Goal: Complete Application Form: Complete application form

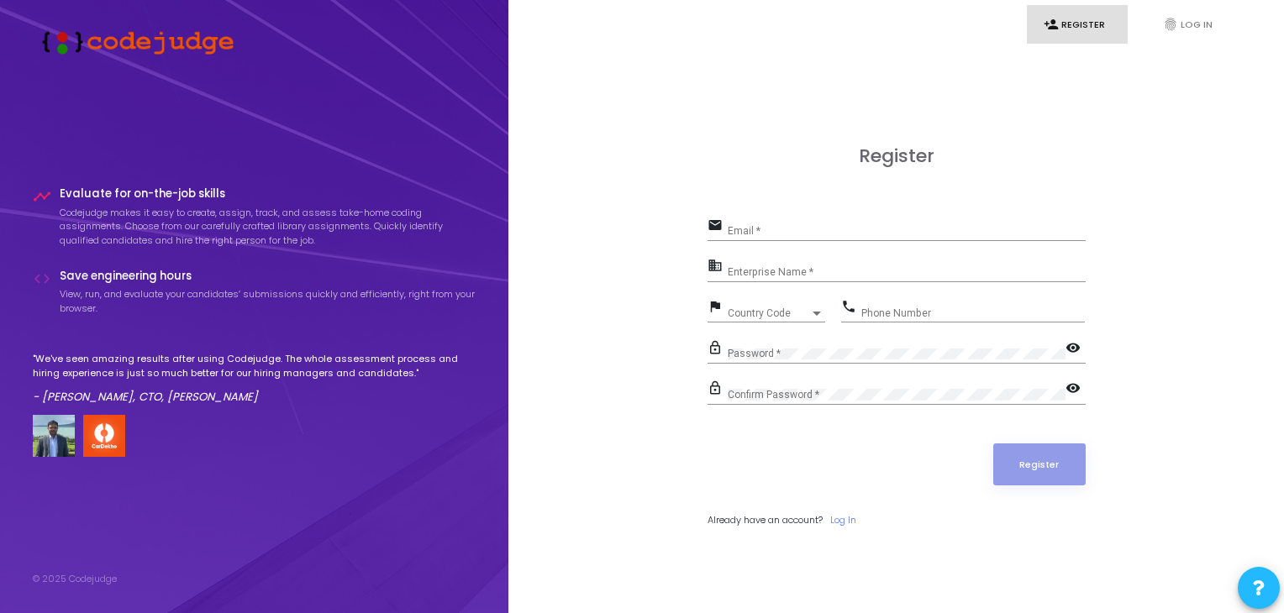
click at [760, 211] on div "Register email Email * business Enterprise Name * flag Country Code Country Cod…" at bounding box center [897, 354] width 378 height 419
click at [755, 225] on div "Email *" at bounding box center [907, 227] width 358 height 26
type input "[EMAIL_ADDRESS][DOMAIN_NAME]"
drag, startPoint x: 783, startPoint y: 261, endPoint x: 778, endPoint y: 273, distance: 13.6
click at [778, 273] on div "Enterprise Name *" at bounding box center [907, 268] width 358 height 26
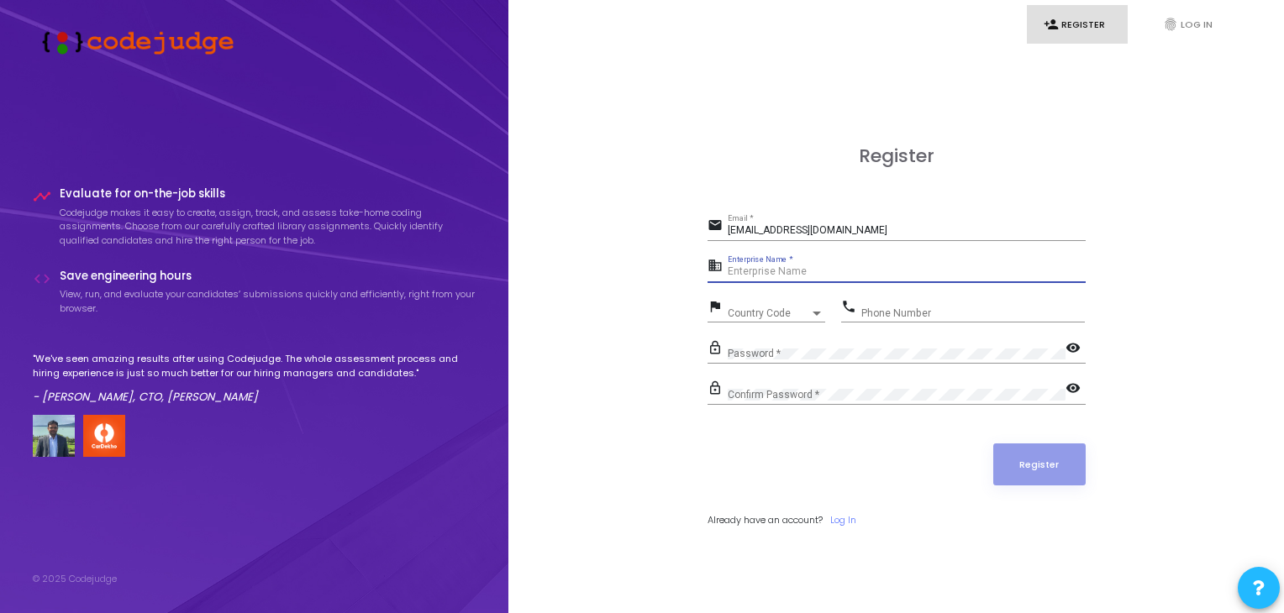
click at [778, 273] on input "Enterprise Name *" at bounding box center [907, 272] width 358 height 12
type input "[DATE][PERSON_NAME]"
click at [755, 314] on span "Country Code" at bounding box center [758, 313] width 60 height 11
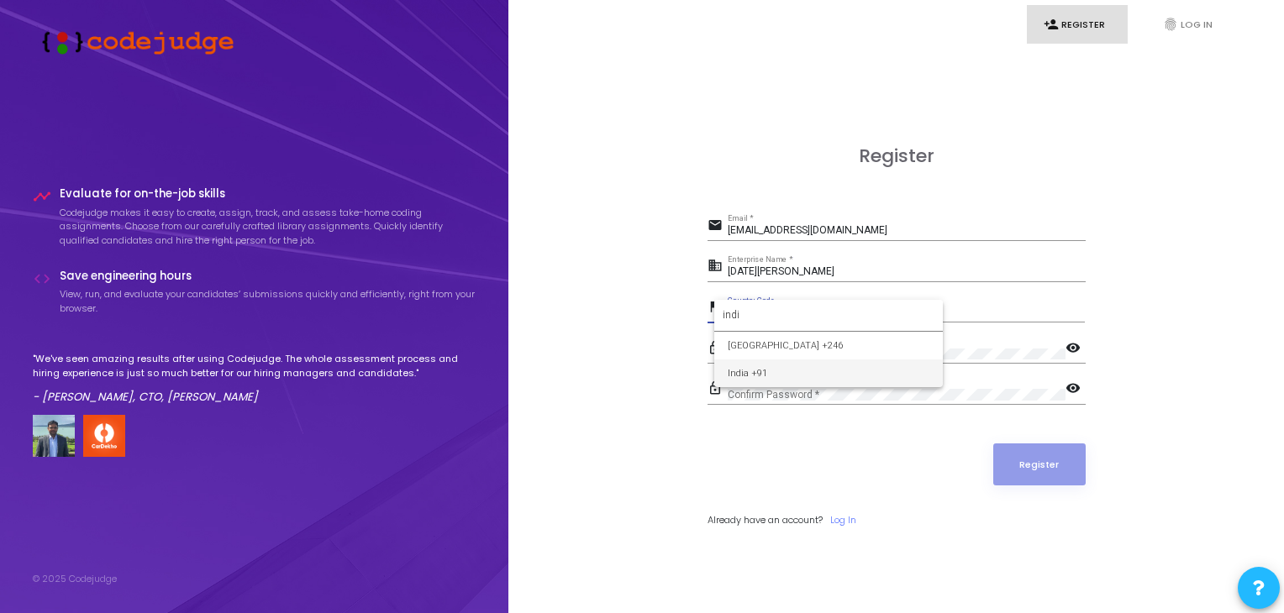
type input "indi"
click at [746, 366] on span "India +91" at bounding box center [829, 374] width 202 height 28
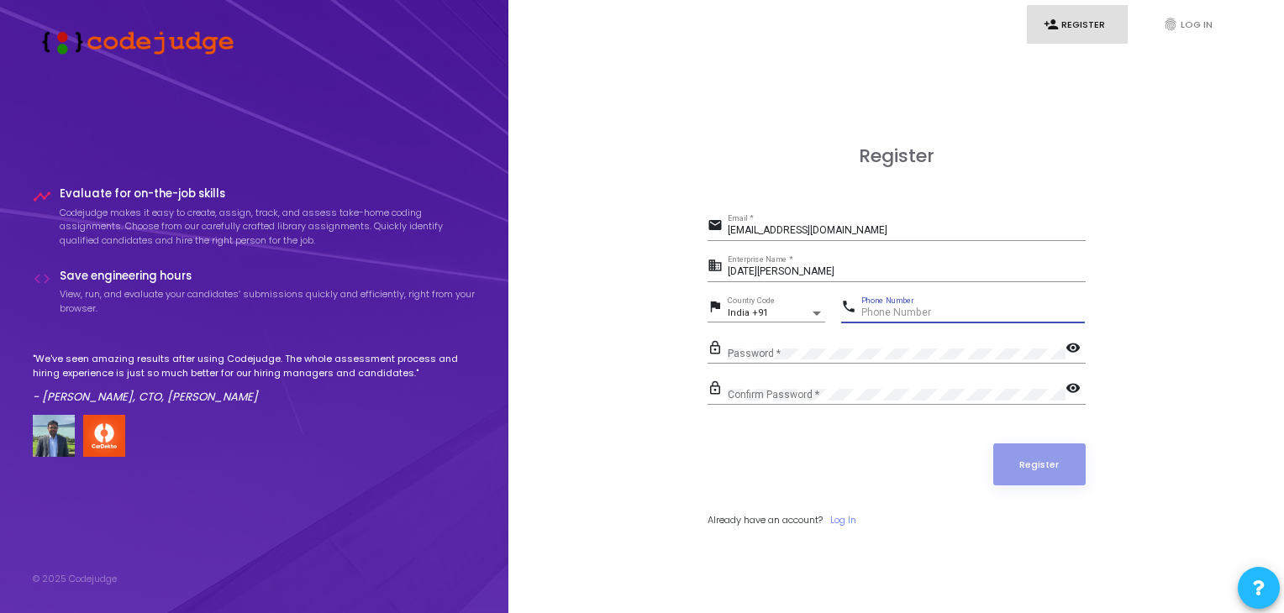
click at [924, 317] on input "Phone Number" at bounding box center [973, 314] width 224 height 12
type input "9963812246"
click at [834, 359] on div "Password *" at bounding box center [897, 350] width 338 height 26
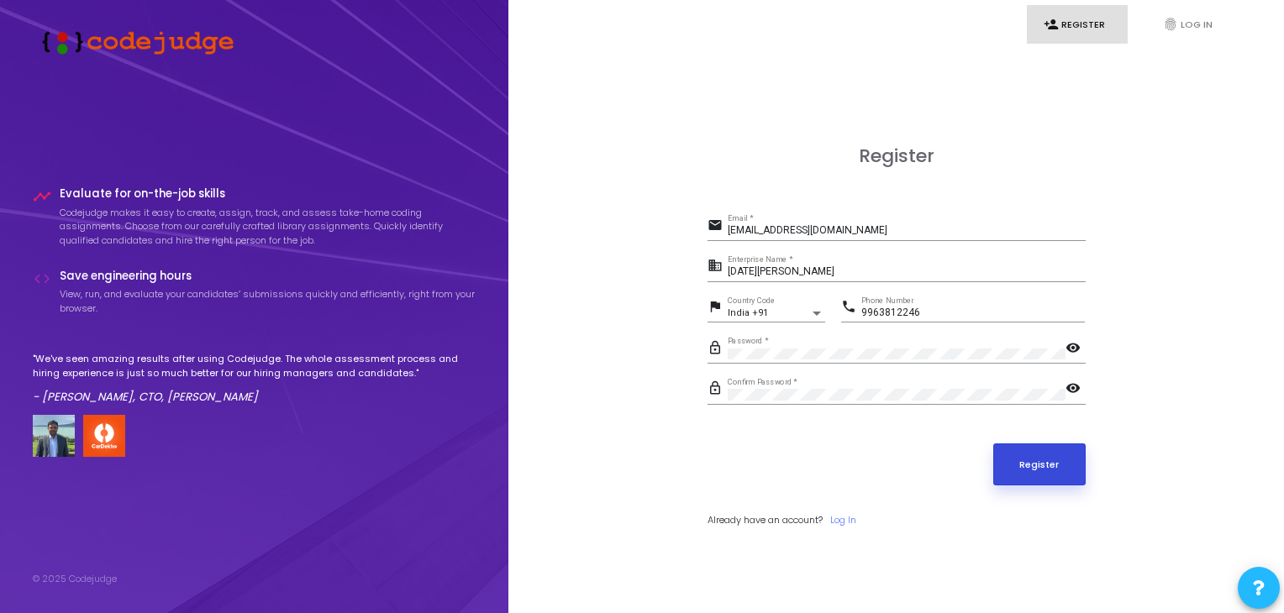
click at [1021, 467] on button "Register" at bounding box center [1039, 465] width 92 height 42
click at [866, 234] on input "[EMAIL_ADDRESS][DOMAIN_NAME]" at bounding box center [907, 231] width 358 height 12
click at [814, 227] on input "[EMAIL_ADDRESS][DOMAIN_NAME]" at bounding box center [907, 231] width 358 height 12
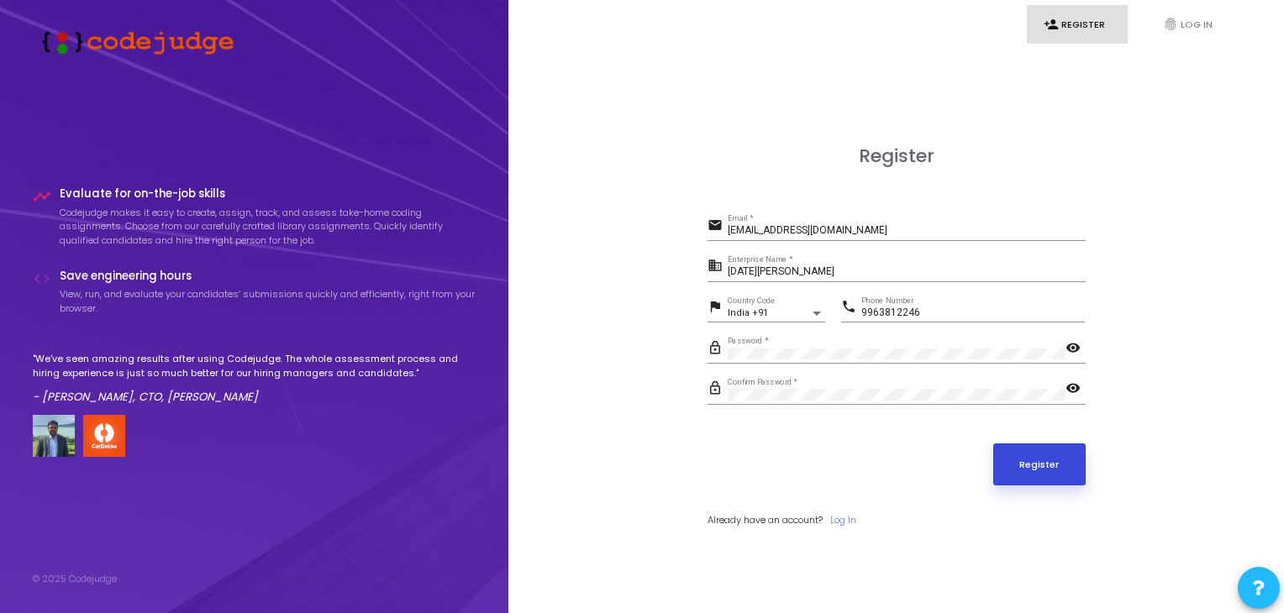
click at [1003, 459] on button "Register" at bounding box center [1039, 465] width 92 height 42
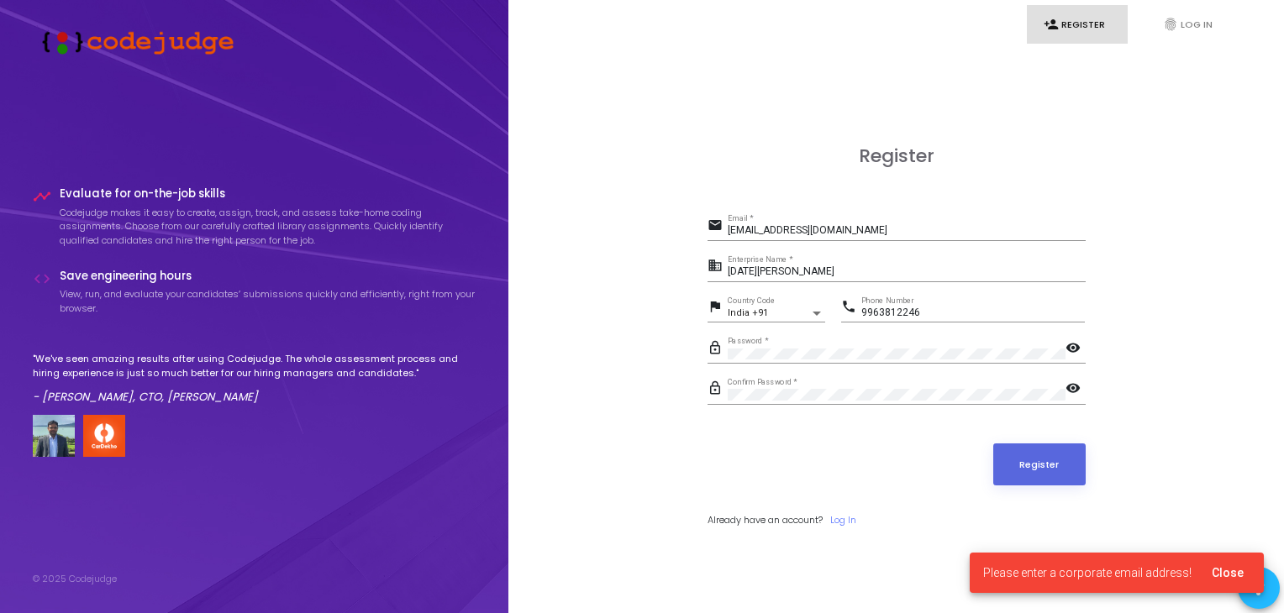
click at [1095, 14] on link "person_add Register" at bounding box center [1077, 24] width 101 height 39
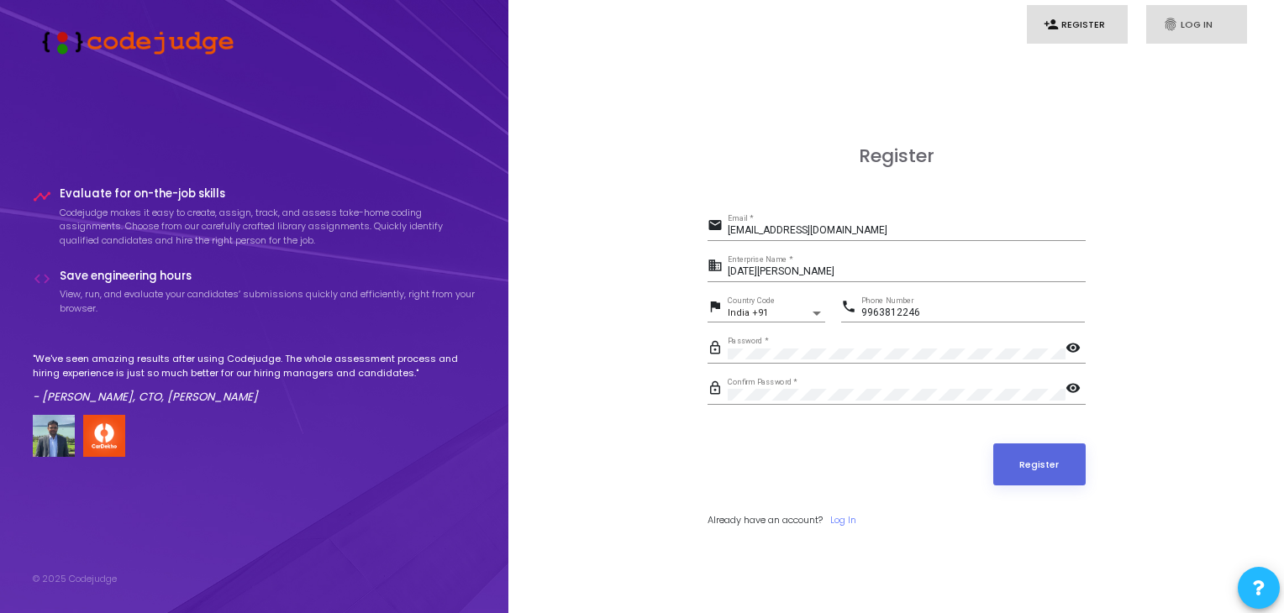
click at [1190, 43] on link "fingerprint Log In" at bounding box center [1196, 24] width 101 height 39
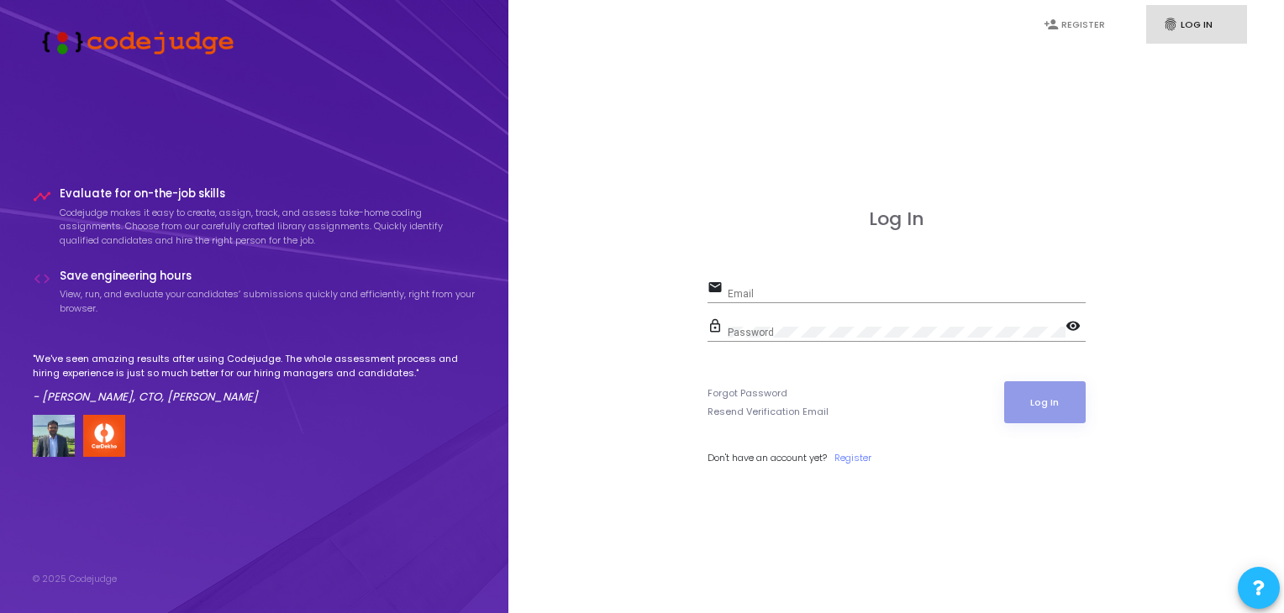
click at [819, 303] on div "Email" at bounding box center [907, 290] width 358 height 26
type input "[EMAIL_ADDRESS][DOMAIN_NAME]"
click at [788, 324] on div "Password" at bounding box center [897, 329] width 338 height 26
click at [1040, 401] on button "Log In" at bounding box center [1045, 403] width 82 height 42
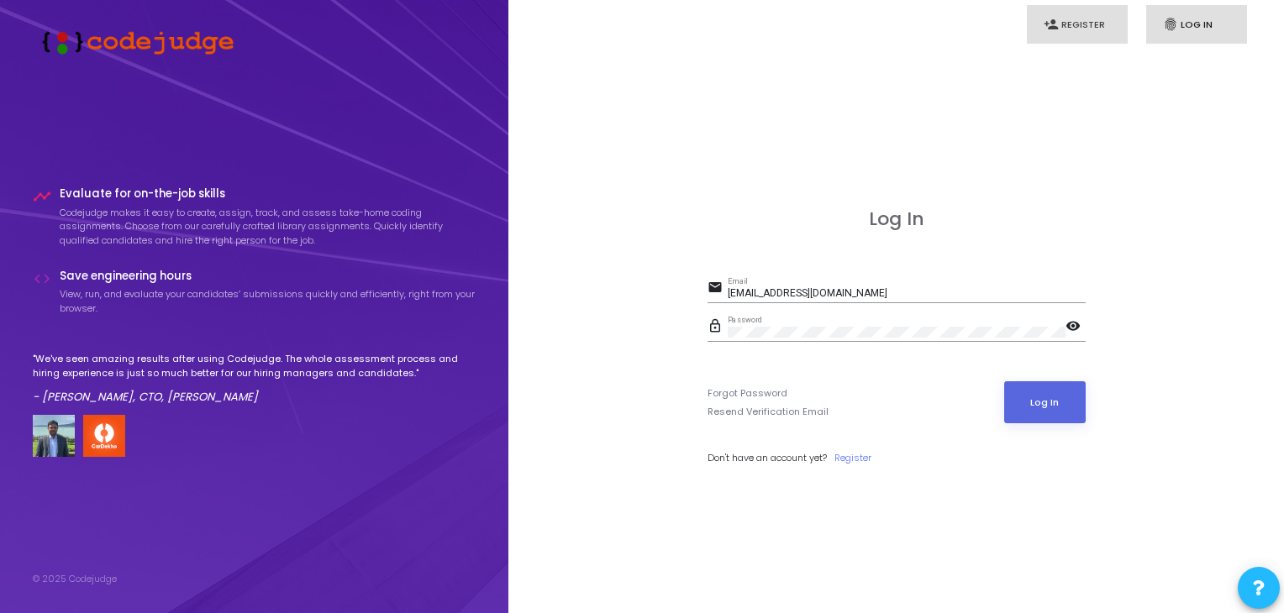
click at [1062, 26] on link "person_add Register" at bounding box center [1077, 24] width 101 height 39
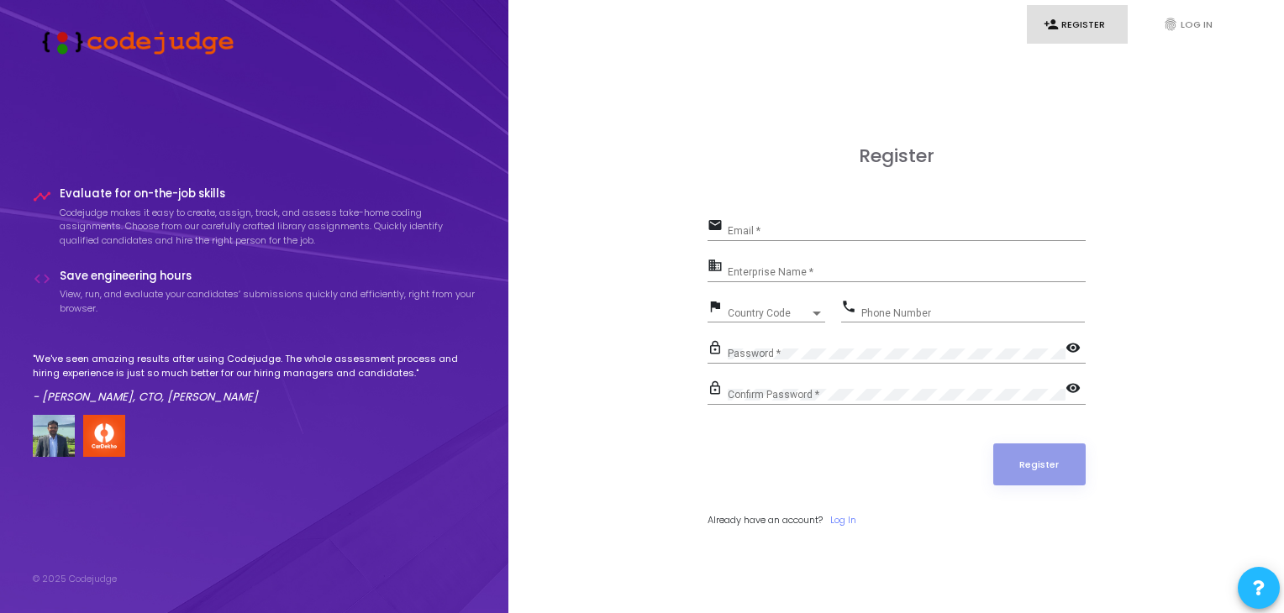
click at [877, 215] on div "Email *" at bounding box center [907, 227] width 358 height 26
type input "S"
type input "[EMAIL_ADDRESS][DOMAIN_NAME]"
click at [820, 269] on input "Enterprise Name *" at bounding box center [907, 272] width 358 height 12
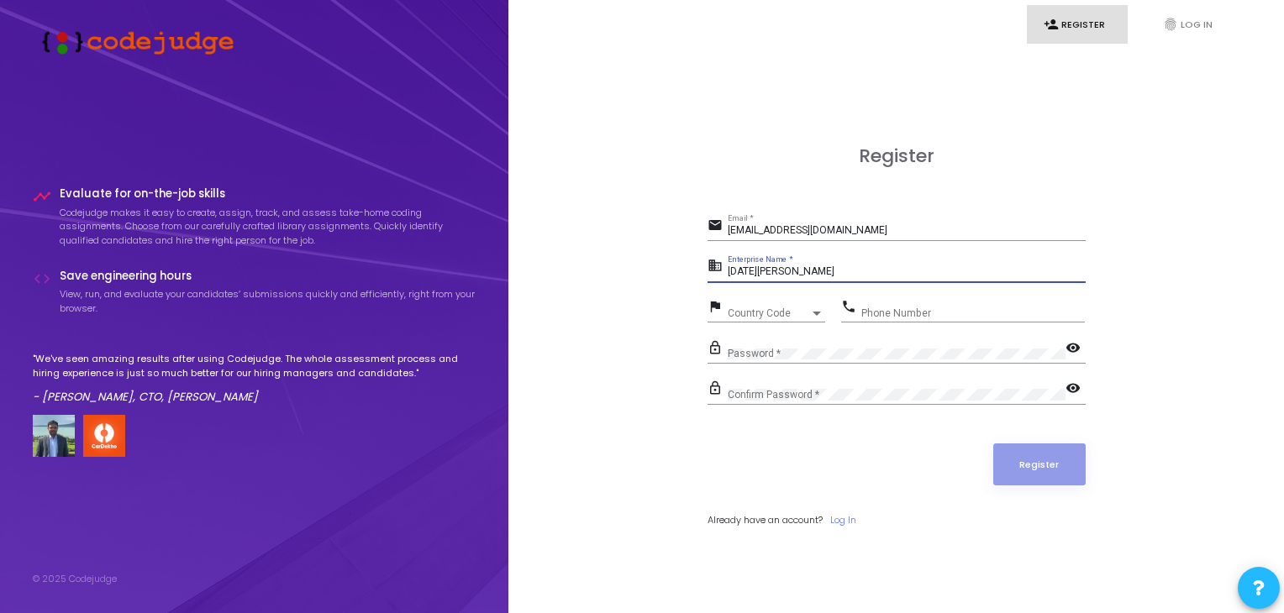
type input "[DATE][PERSON_NAME]"
click at [756, 312] on span "Country Code" at bounding box center [758, 313] width 60 height 11
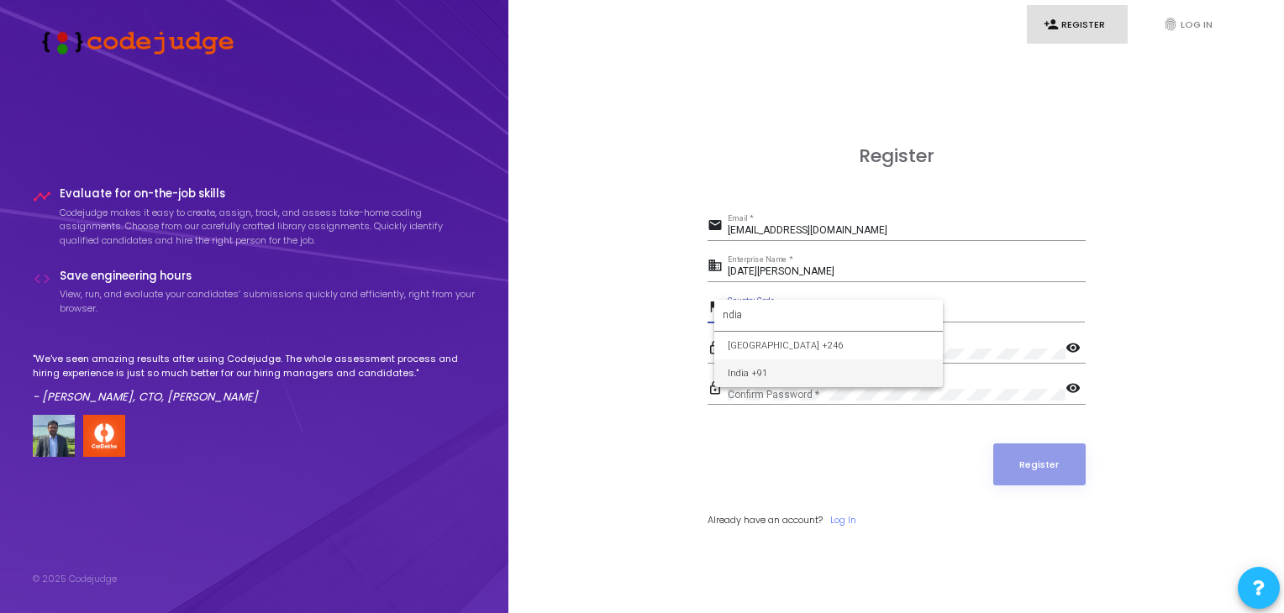
type input "ndia"
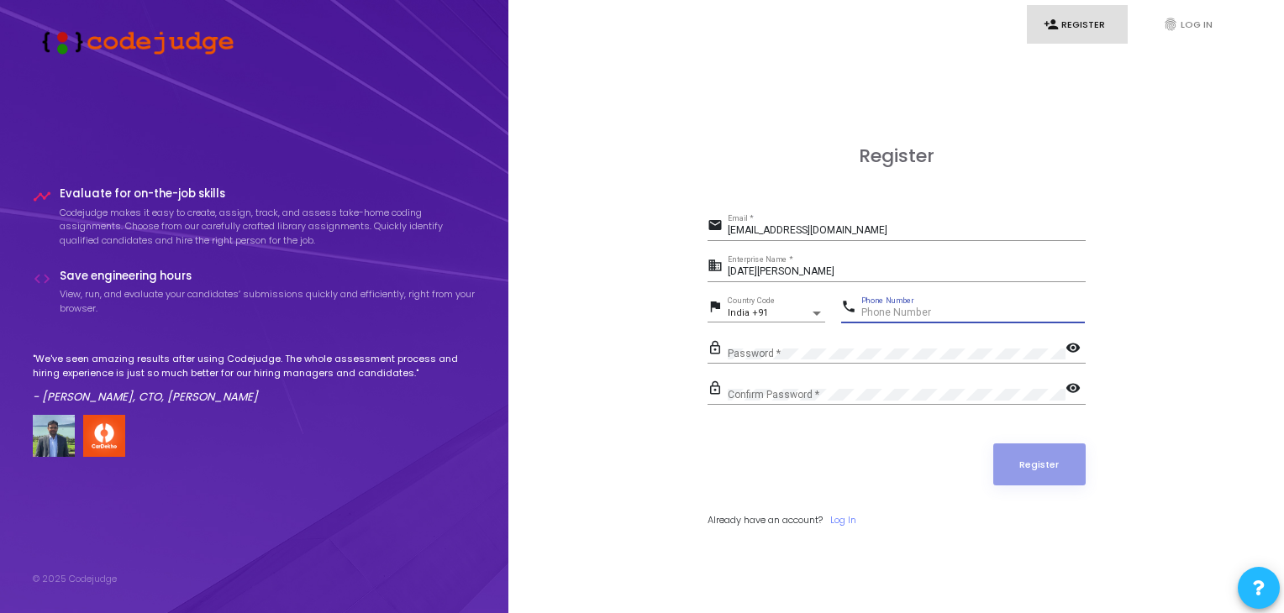
click at [895, 313] on input "Phone Number" at bounding box center [973, 314] width 224 height 12
type input "9963812246"
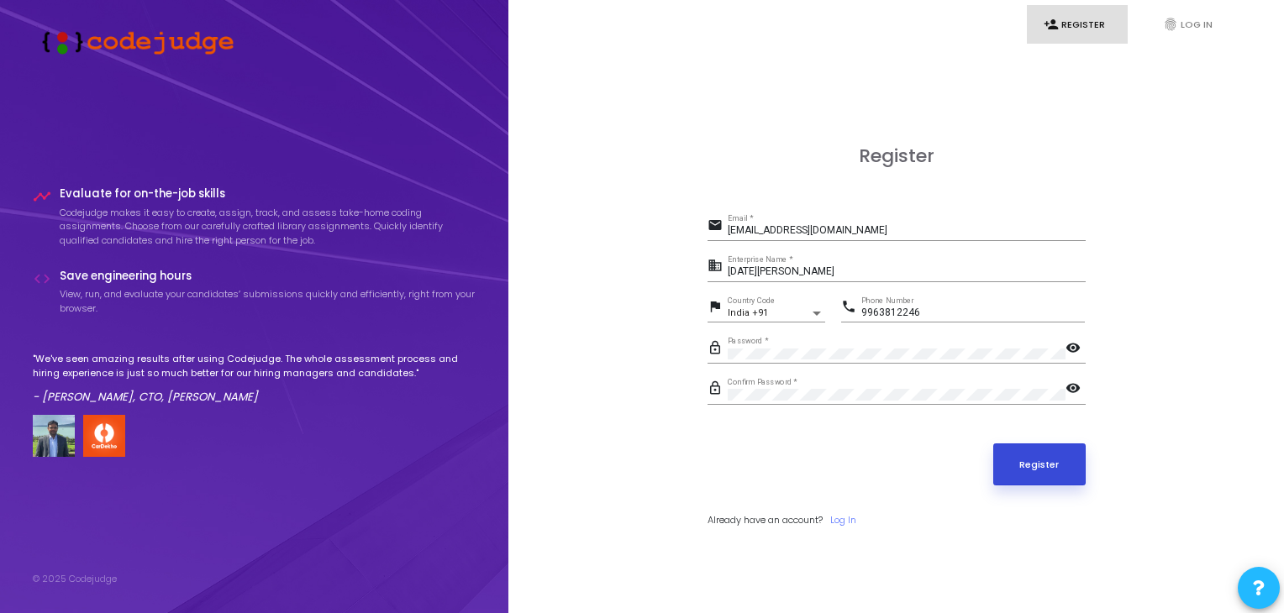
click at [1066, 458] on button "Register" at bounding box center [1039, 465] width 92 height 42
click at [1032, 466] on button "Register" at bounding box center [1039, 465] width 92 height 42
drag, startPoint x: 822, startPoint y: 229, endPoint x: 808, endPoint y: 233, distance: 14.1
click at [808, 233] on input "[EMAIL_ADDRESS][DOMAIN_NAME]" at bounding box center [907, 231] width 358 height 12
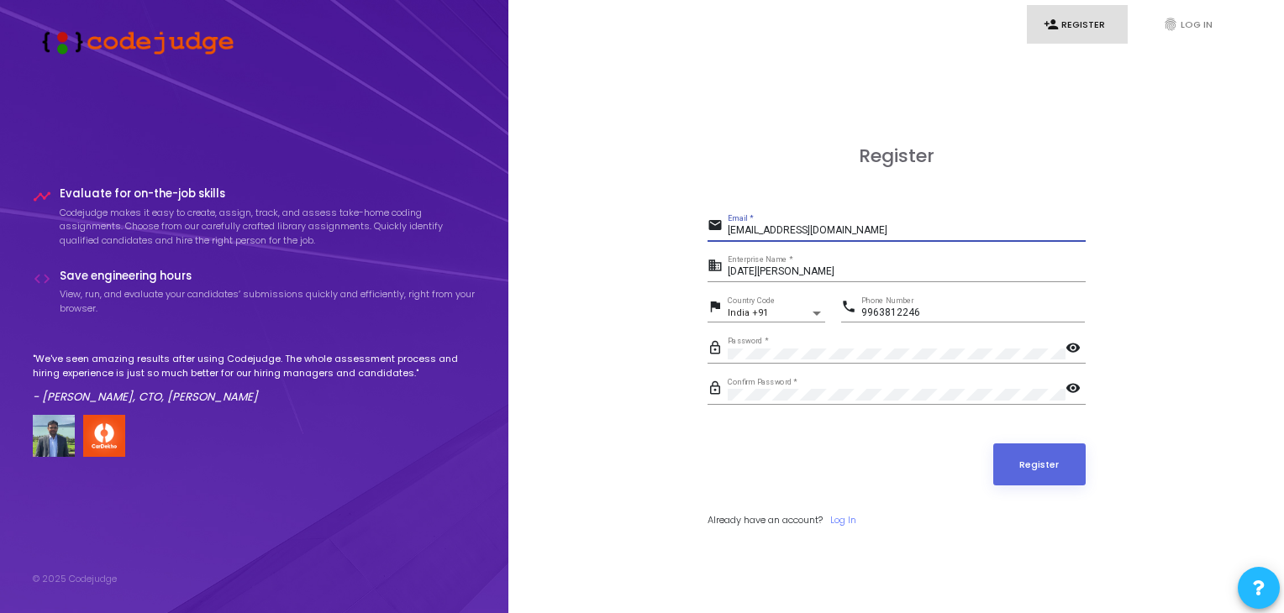
drag, startPoint x: 808, startPoint y: 233, endPoint x: 798, endPoint y: 233, distance: 10.9
click at [798, 233] on input "[EMAIL_ADDRESS][DOMAIN_NAME]" at bounding box center [907, 231] width 358 height 12
type input "[EMAIL_ADDRESS][DOMAIN_NAME]"
click at [1069, 487] on form "email [EMAIL_ADDRESS][DOMAIN_NAME] Email * business [DATE][PERSON_NAME] Enterpr…" at bounding box center [897, 370] width 378 height 313
click at [1048, 464] on button "Register" at bounding box center [1039, 465] width 92 height 42
